Goal: Obtain resource: Download file/media

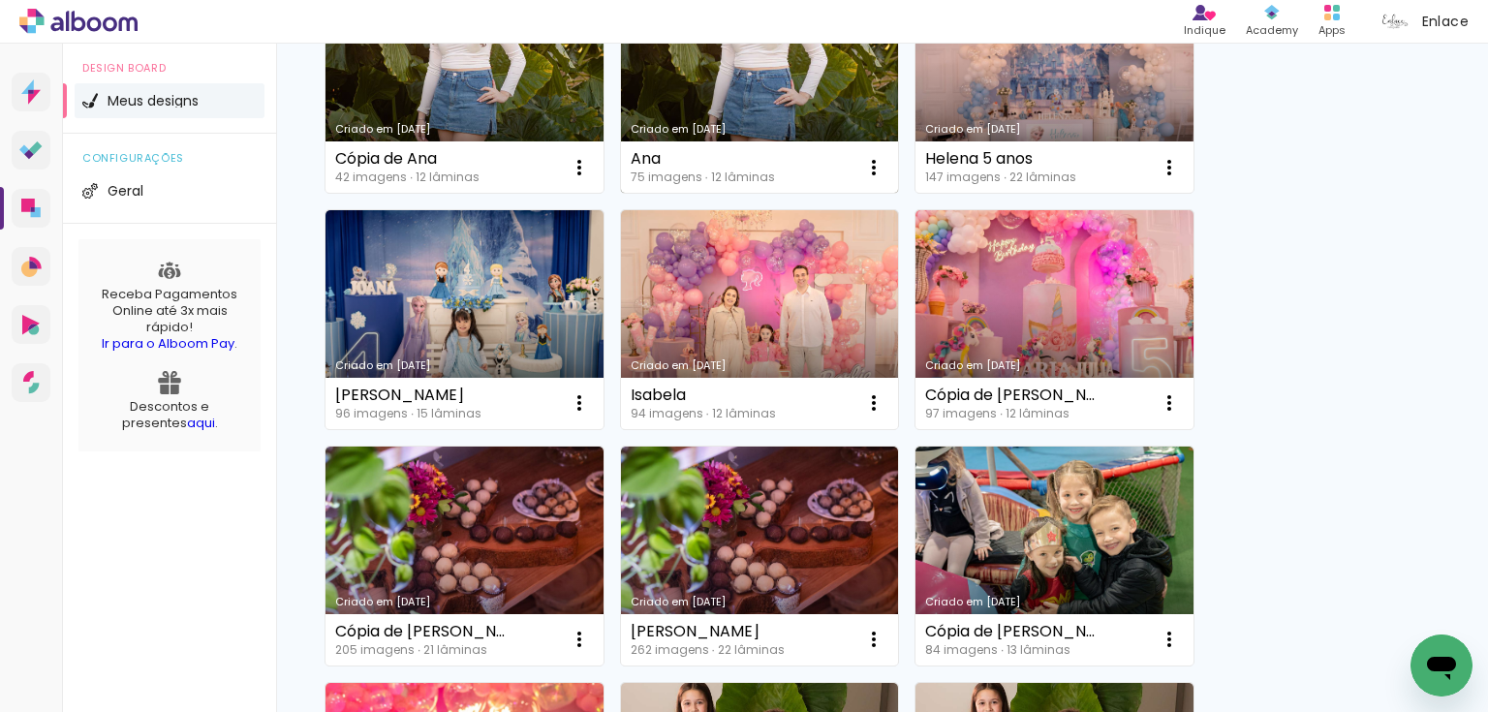
scroll to position [1033, 0]
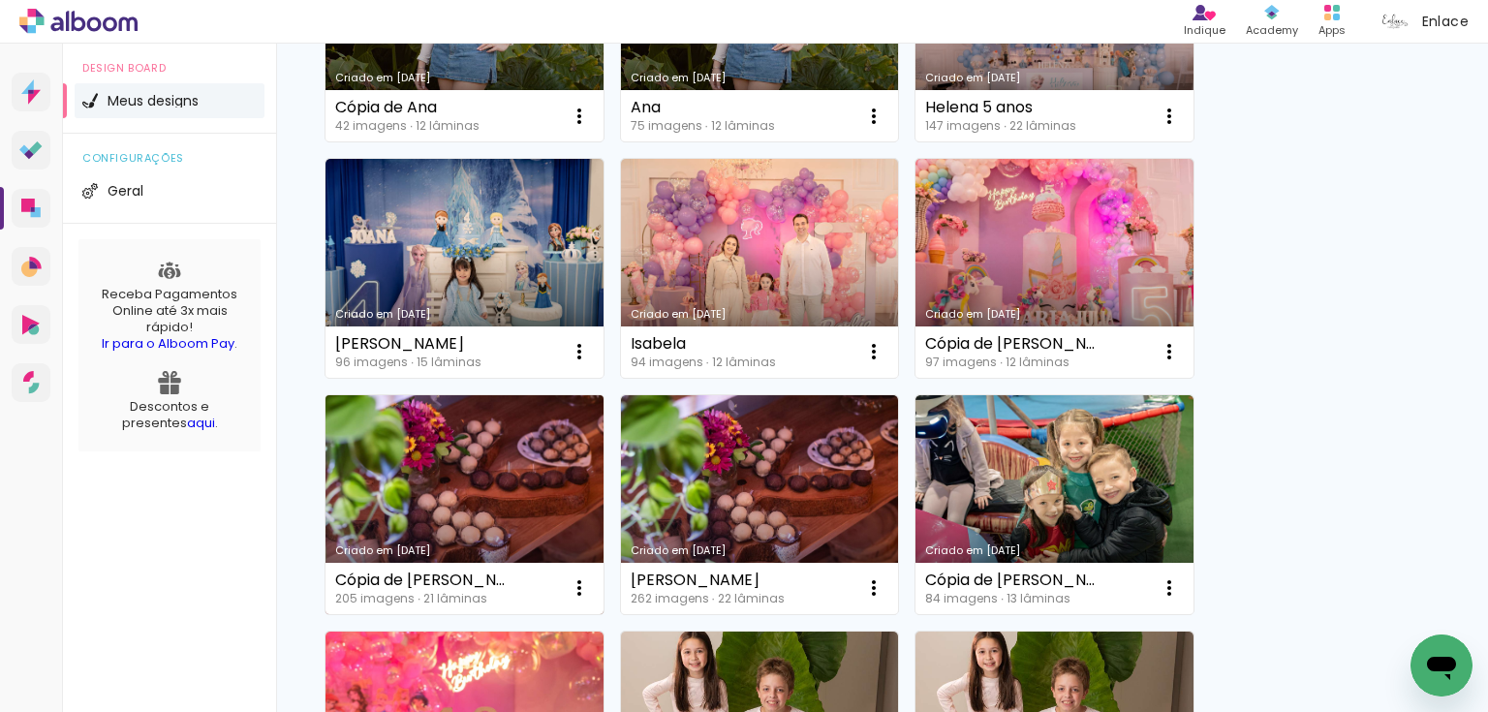
click at [472, 515] on link "Criado em [DATE]" at bounding box center [465, 504] width 278 height 219
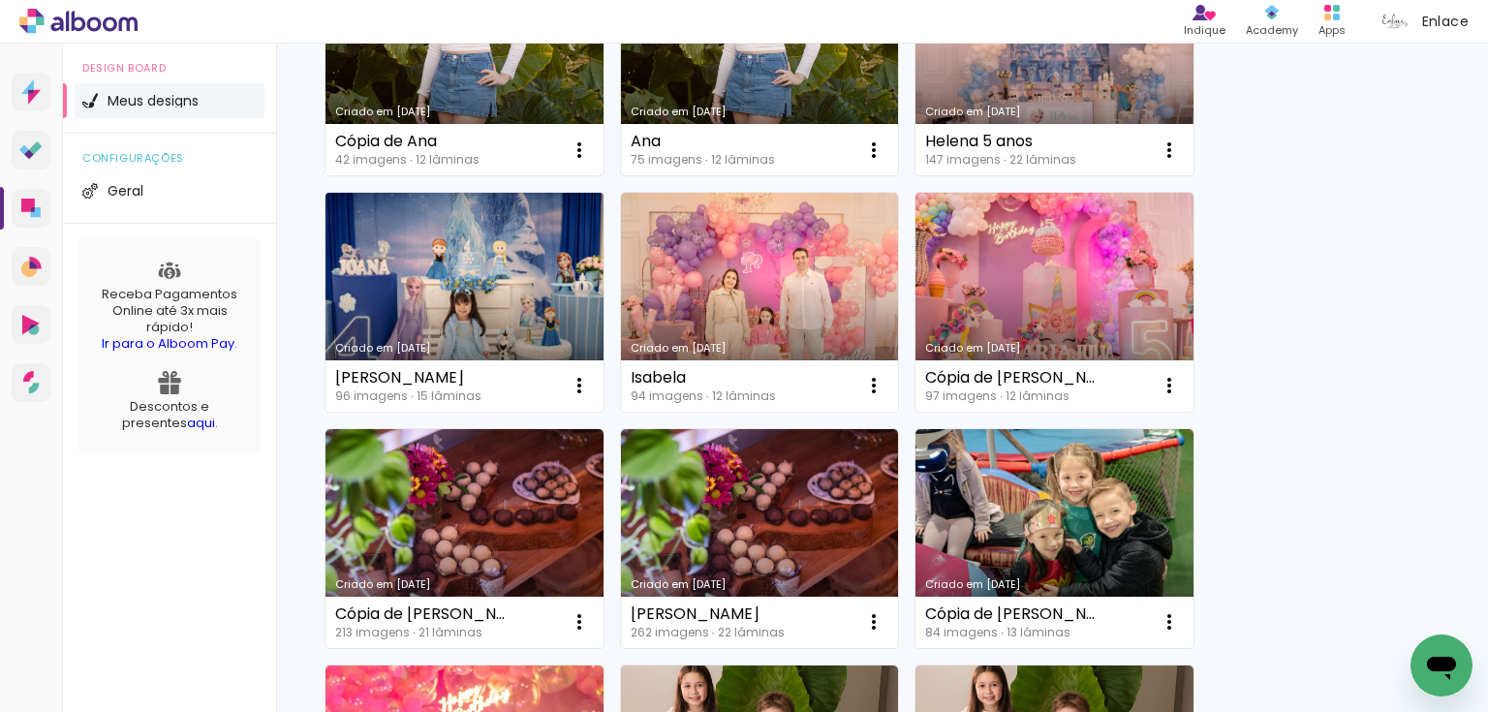
scroll to position [1188, 0]
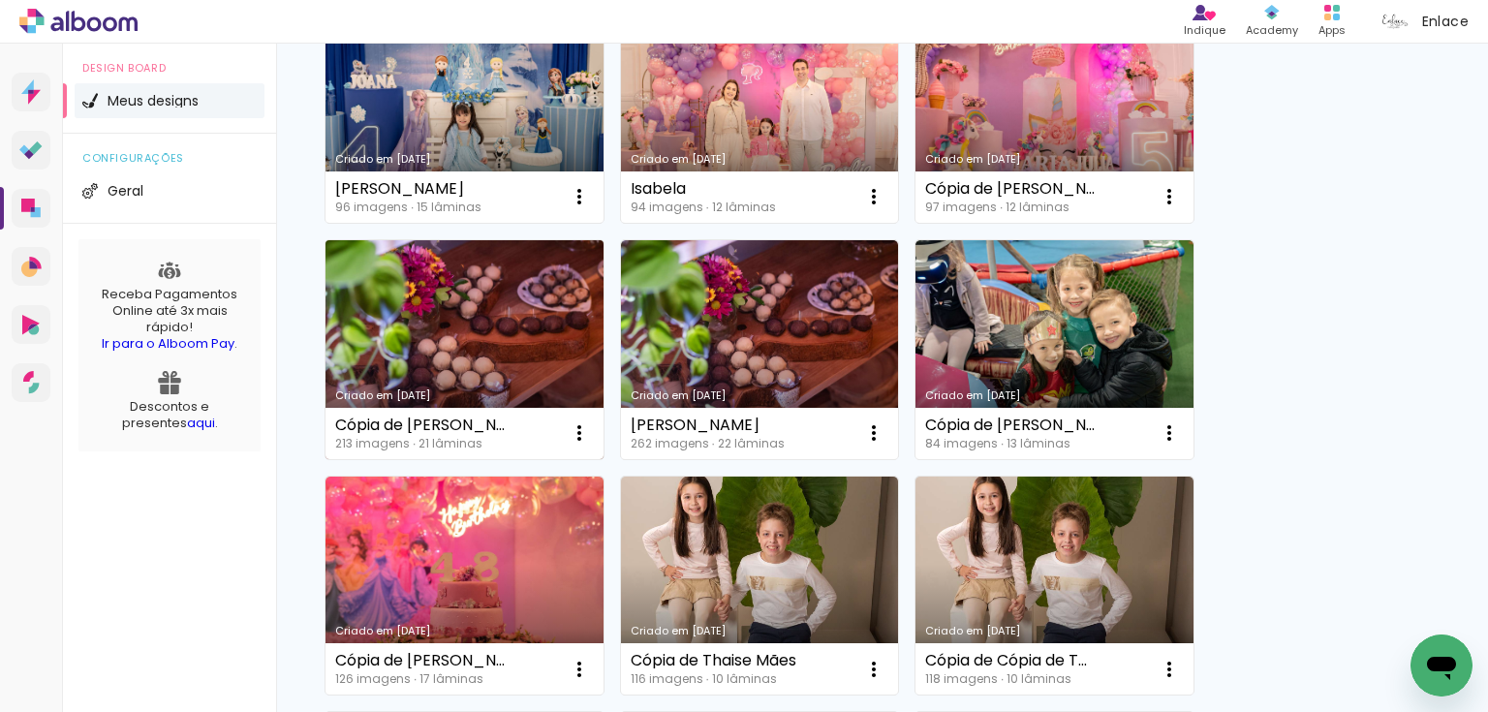
click at [528, 317] on link "Criado em [DATE]" at bounding box center [465, 349] width 278 height 219
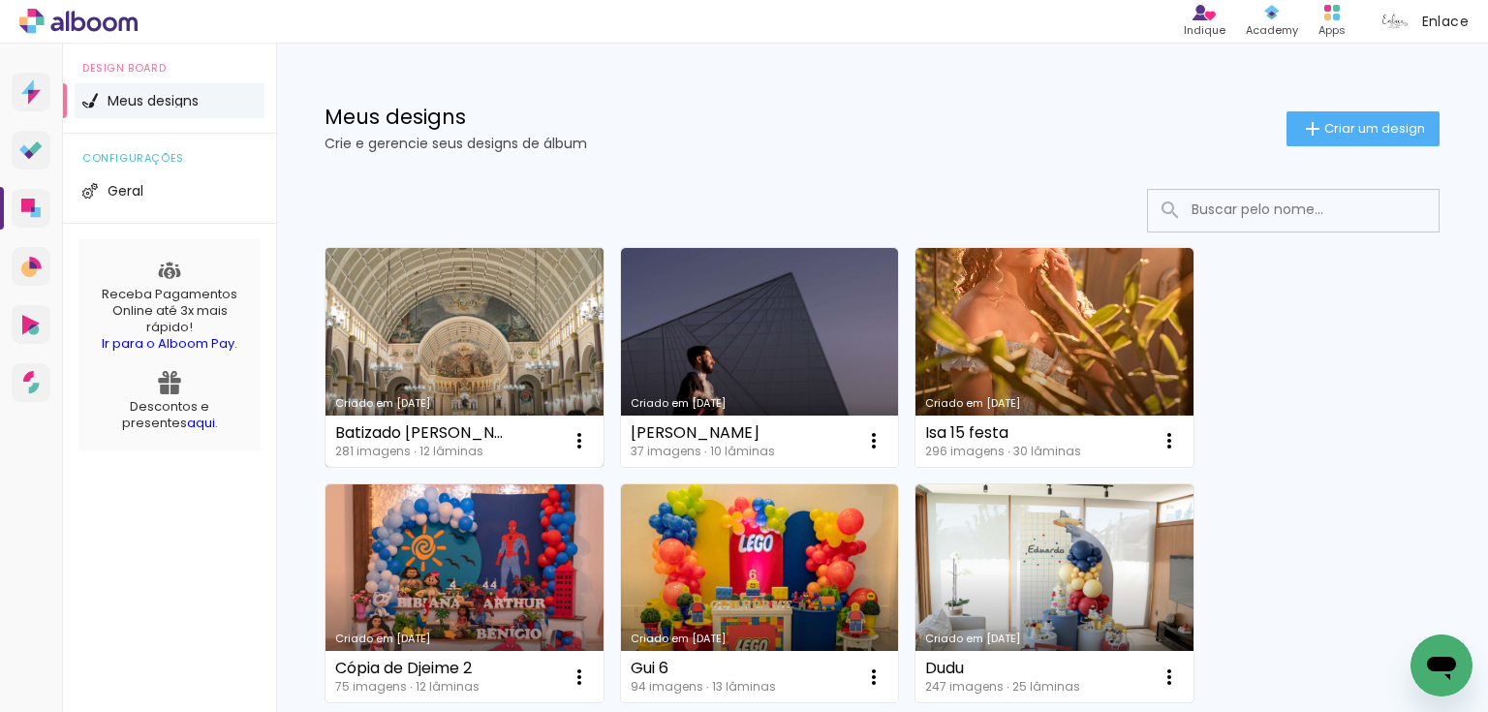
click at [467, 398] on div "Criado em [DATE]" at bounding box center [464, 403] width 259 height 11
